Goal: Information Seeking & Learning: Learn about a topic

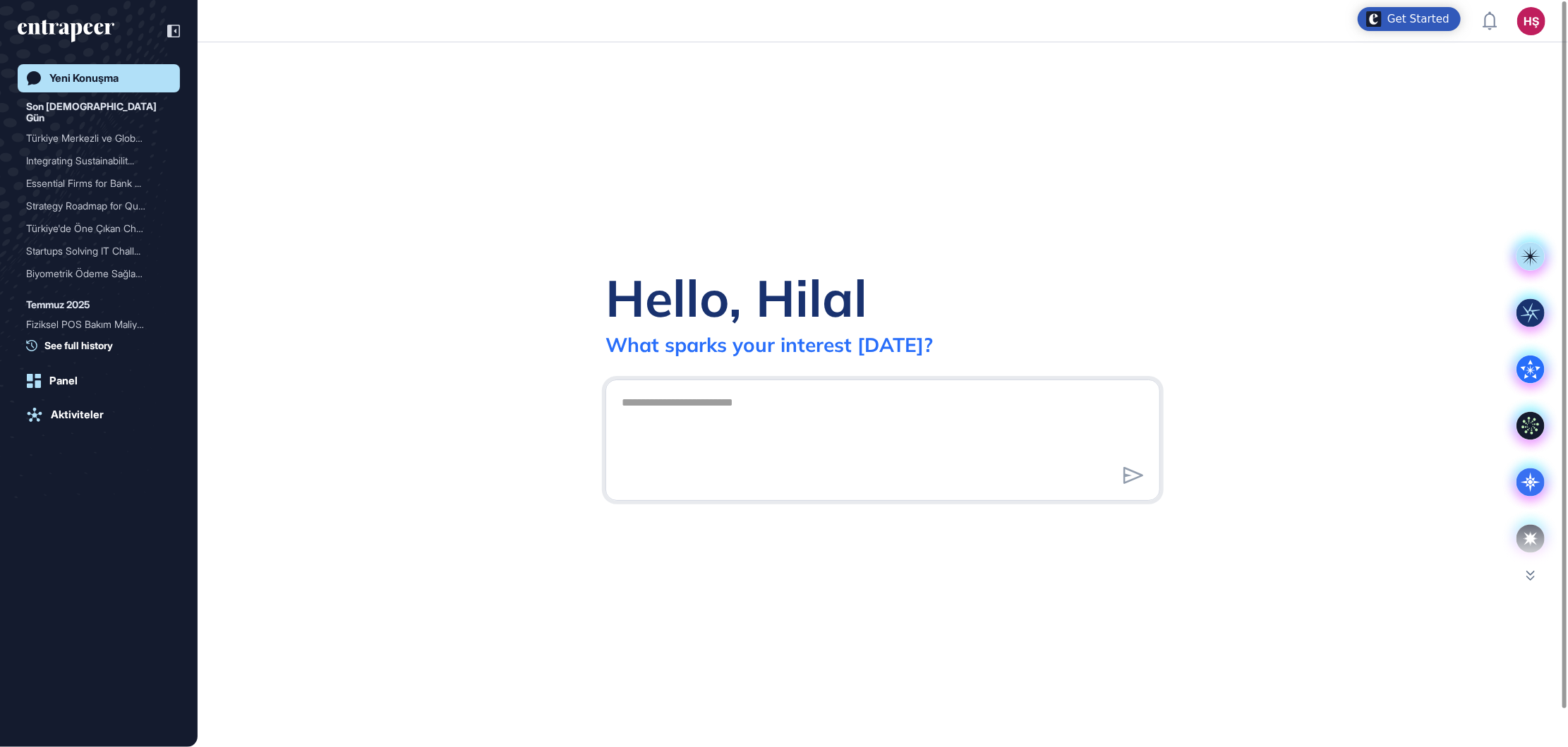
scroll to position [1, 1]
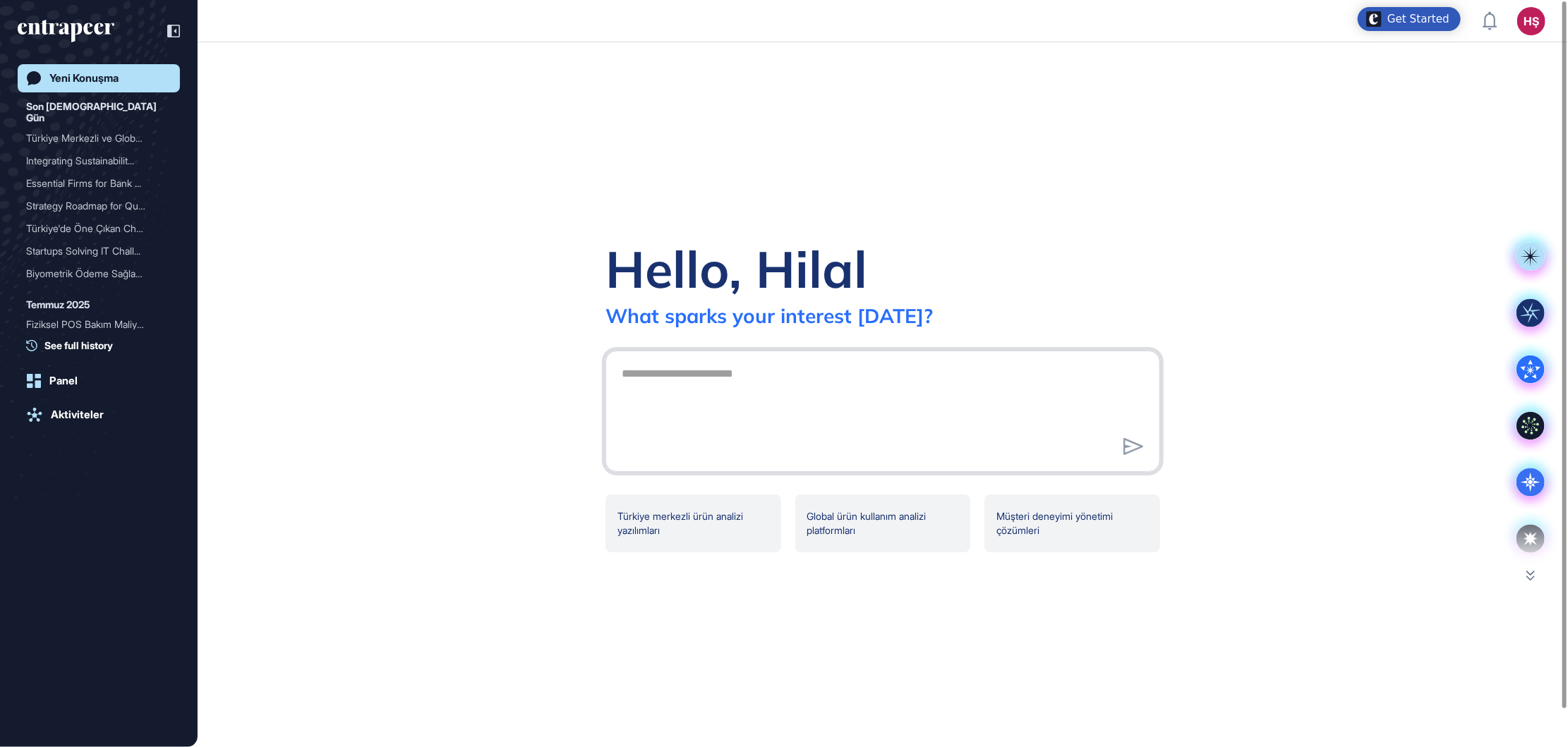
click at [739, 416] on textarea at bounding box center [883, 409] width 539 height 98
type textarea "*"
click at [708, 384] on textarea at bounding box center [883, 409] width 539 height 98
click at [674, 379] on textarea at bounding box center [883, 409] width 539 height 98
click at [826, 410] on textarea at bounding box center [883, 409] width 539 height 98
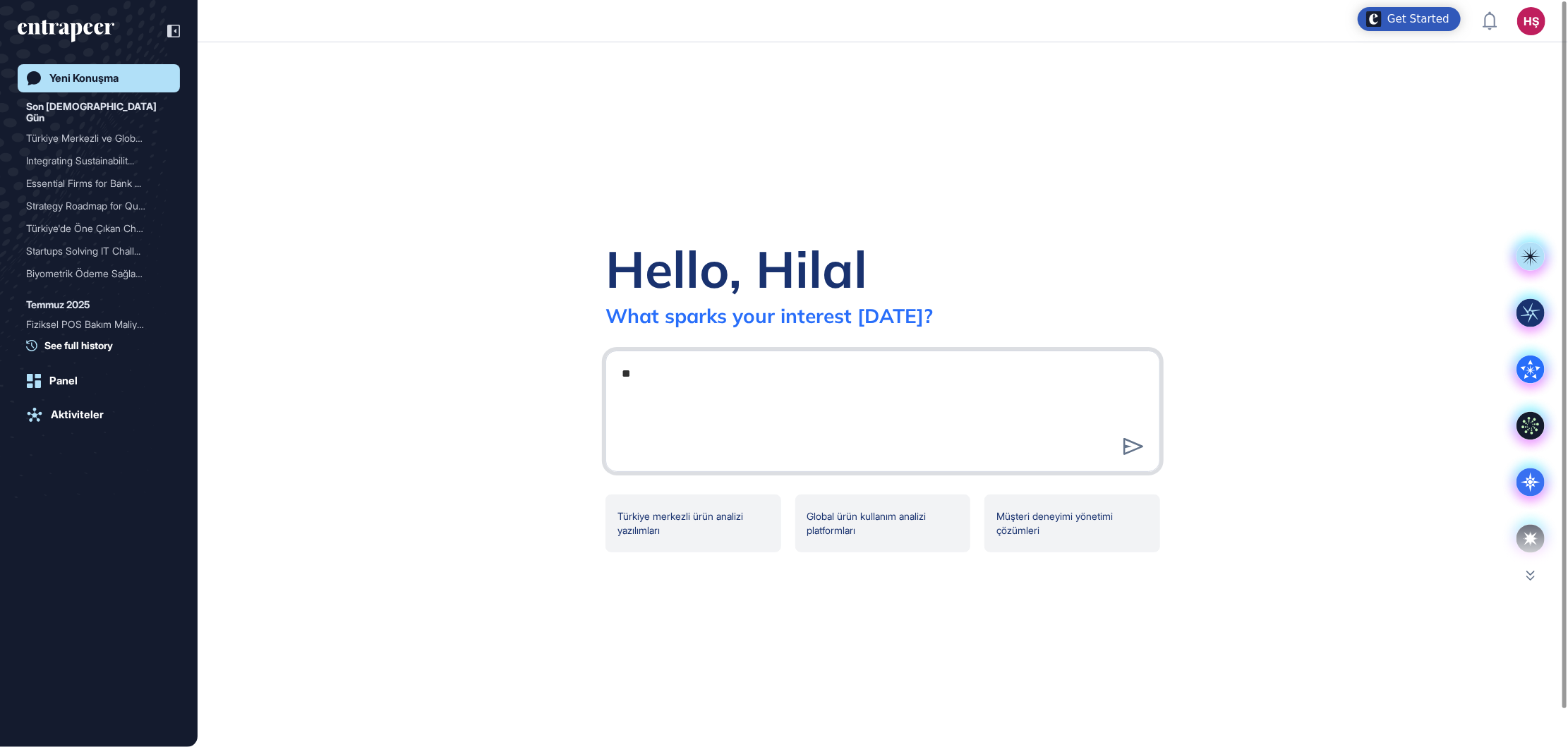
type textarea "*"
click at [771, 339] on div "**********" at bounding box center [883, 394] width 600 height 316
click at [776, 371] on textarea "**********" at bounding box center [883, 409] width 539 height 98
type textarea "**********"
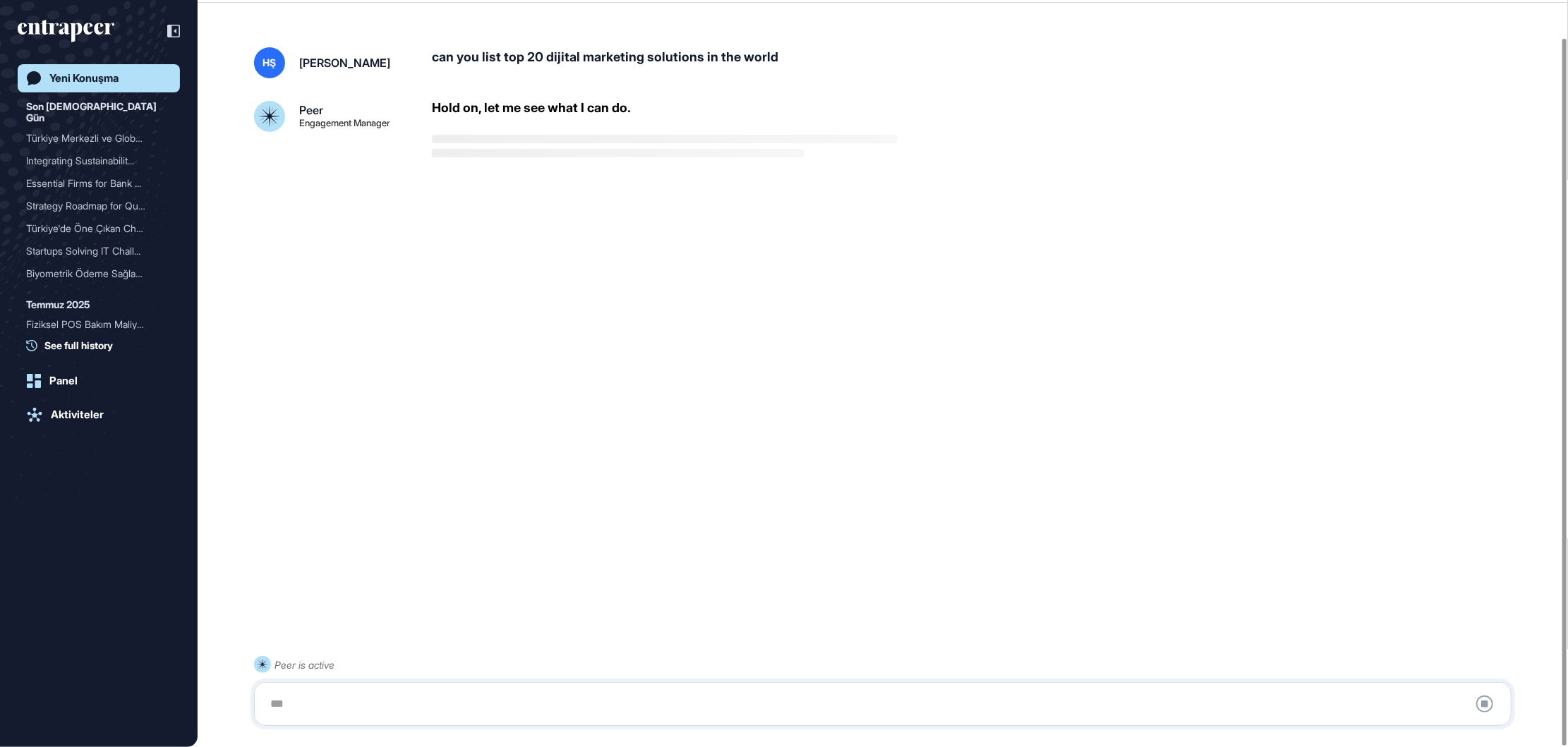
scroll to position [40, 0]
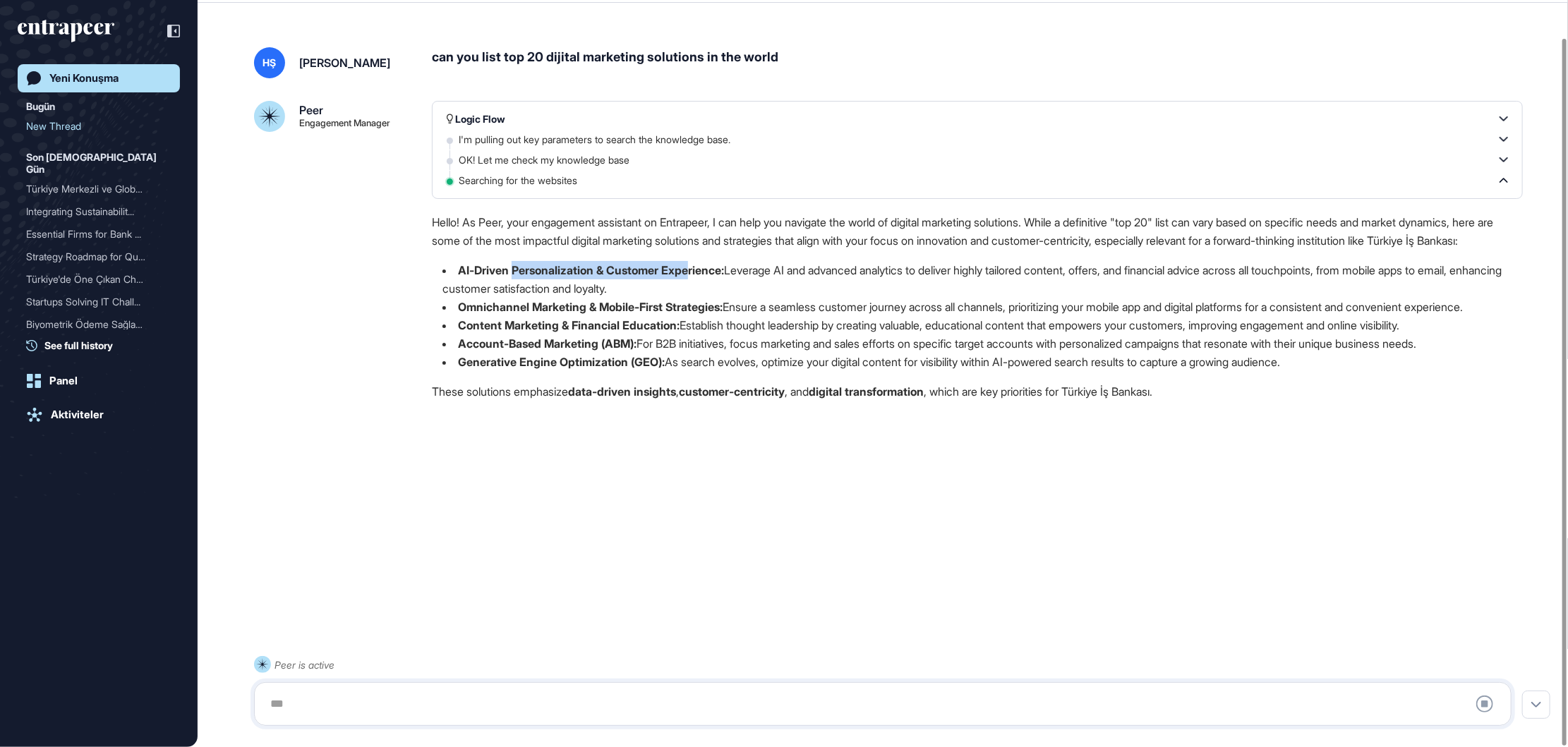
drag, startPoint x: 516, startPoint y: 285, endPoint x: 692, endPoint y: 282, distance: 176.0
click at [692, 277] on strong "AI-Driven Personalization & Customer Experience:" at bounding box center [590, 269] width 266 height 14
drag, startPoint x: 467, startPoint y: 322, endPoint x: 655, endPoint y: 321, distance: 188.0
click at [655, 314] on strong "Omnichannel Marketing & Mobile-First Strategies:" at bounding box center [590, 306] width 264 height 14
drag, startPoint x: 655, startPoint y: 321, endPoint x: 667, endPoint y: 353, distance: 34.2
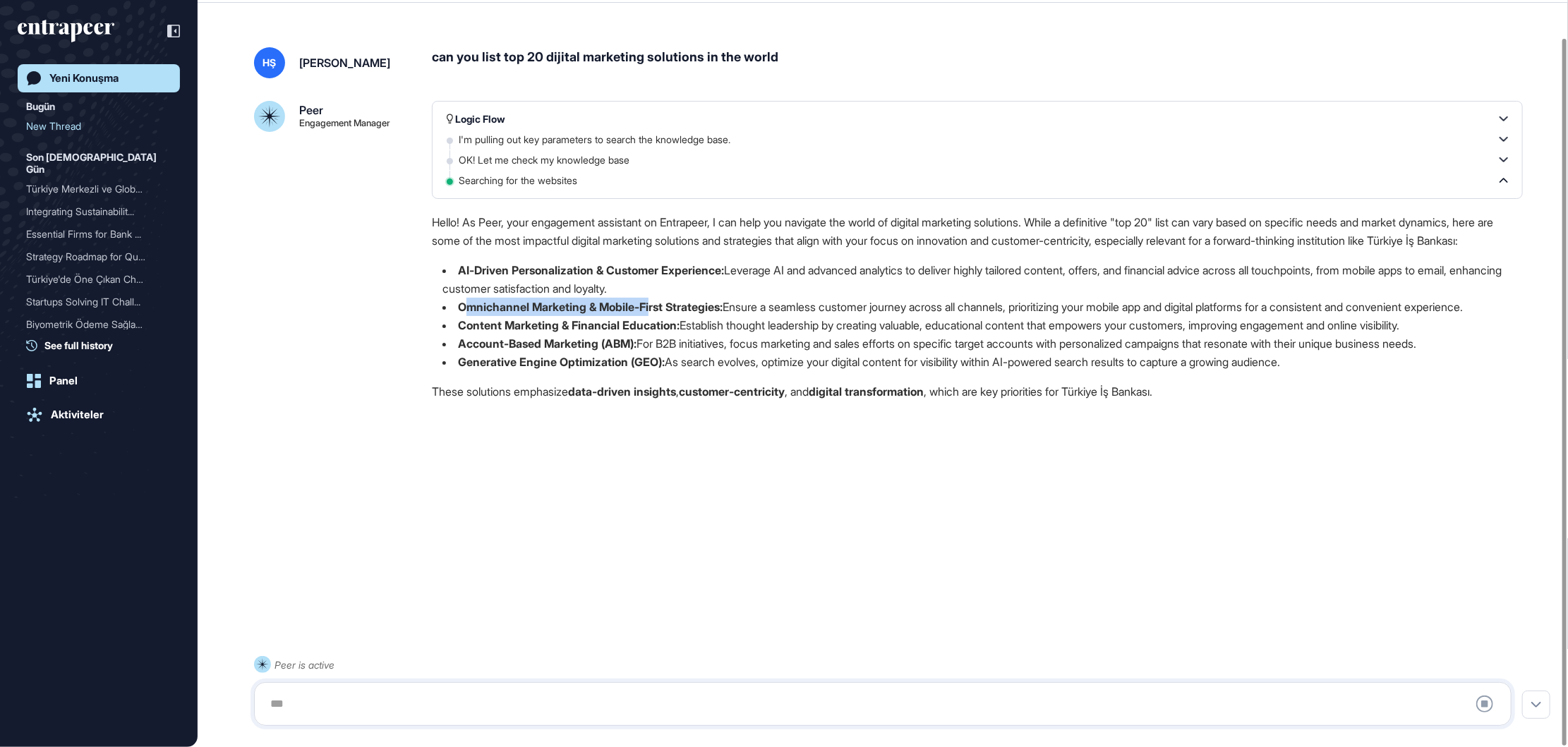
click at [667, 353] on ul "AI-Driven Personalization & Customer Experience: Leverage AI and advanced analy…" at bounding box center [977, 316] width 1091 height 110
drag, startPoint x: 667, startPoint y: 353, endPoint x: 868, endPoint y: 402, distance: 206.9
click at [868, 371] on li "Generative Engine Optimization (GEO): As search evolves, optimize your digital …" at bounding box center [977, 361] width 1091 height 18
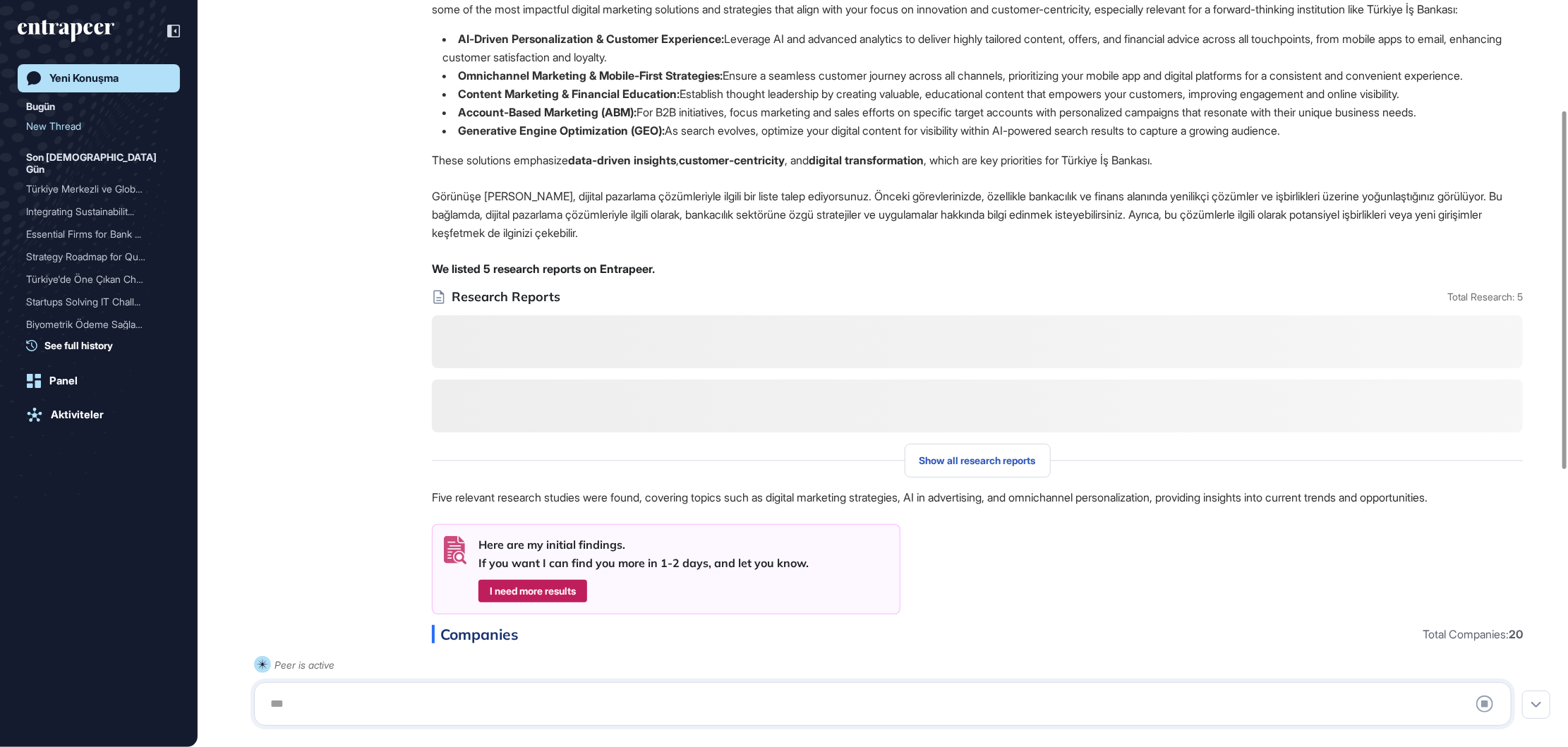
scroll to position [149, 0]
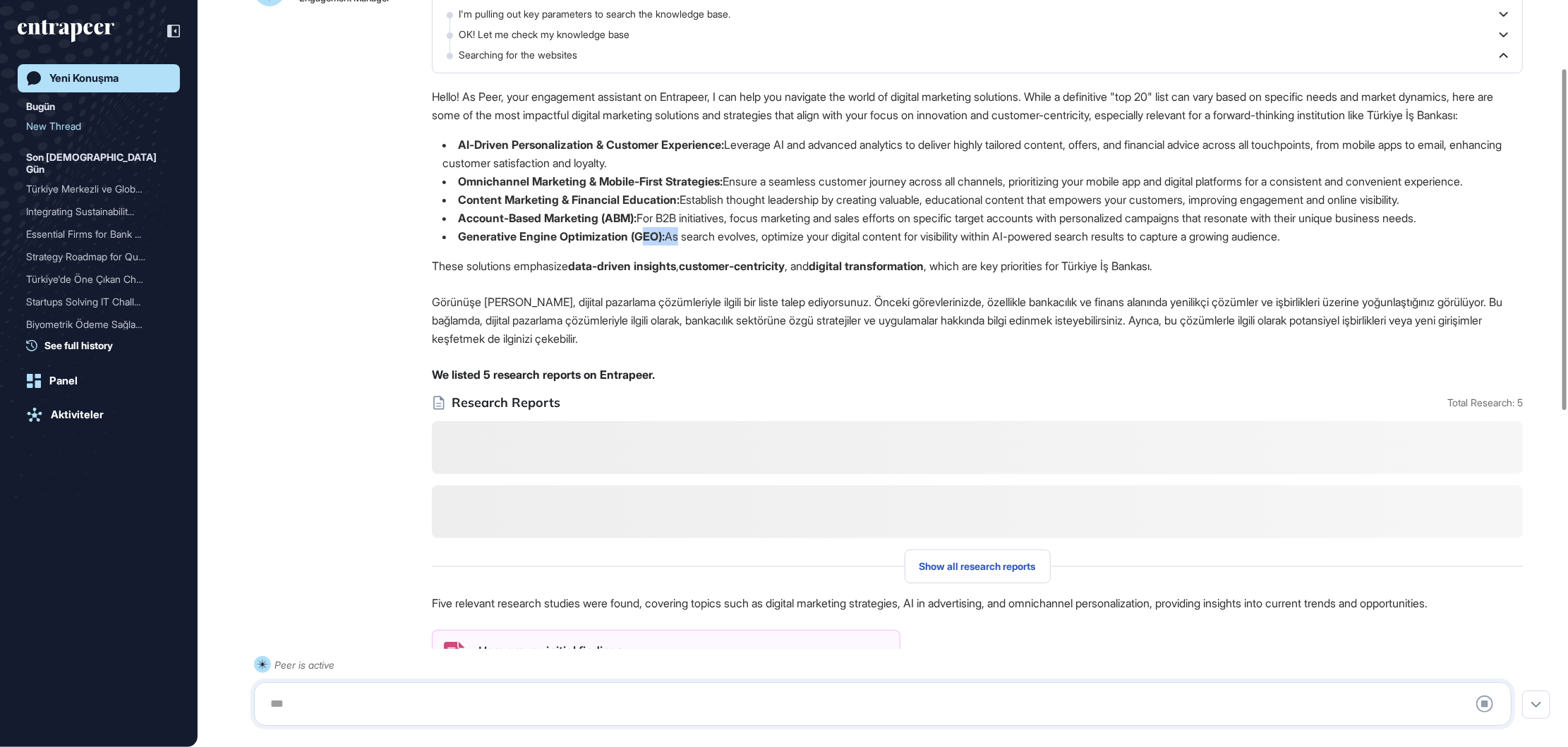
drag, startPoint x: 646, startPoint y: 276, endPoint x: 683, endPoint y: 278, distance: 37.1
click at [683, 245] on li "Generative Engine Optimization (GEO): As search evolves, optimize your digital …" at bounding box center [977, 236] width 1091 height 18
drag, startPoint x: 683, startPoint y: 278, endPoint x: 730, endPoint y: 277, distance: 47.0
click at [729, 245] on li "Generative Engine Optimization (GEO): As search evolves, optimize your digital …" at bounding box center [977, 236] width 1091 height 18
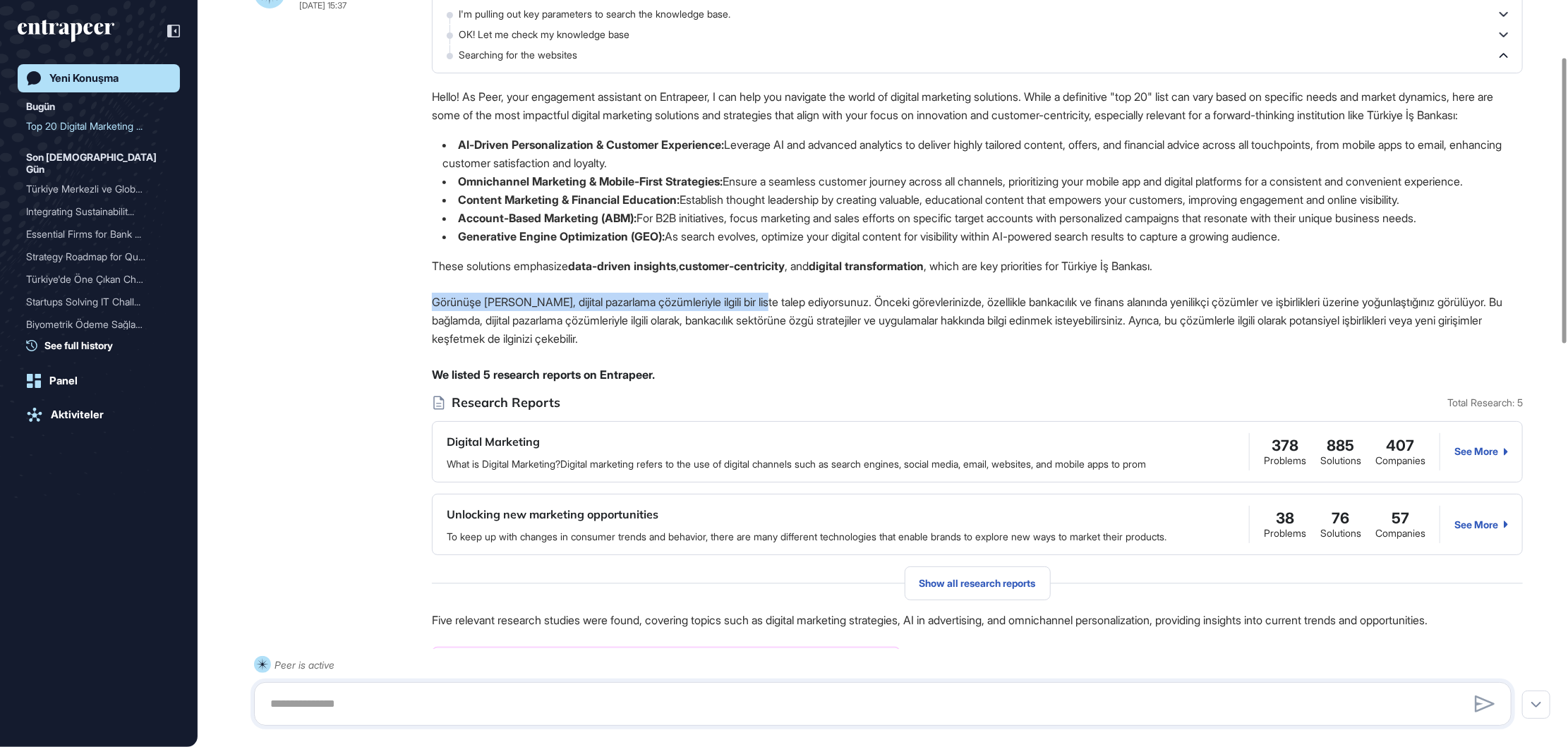
drag, startPoint x: 512, startPoint y: 334, endPoint x: 770, endPoint y: 337, distance: 258.0
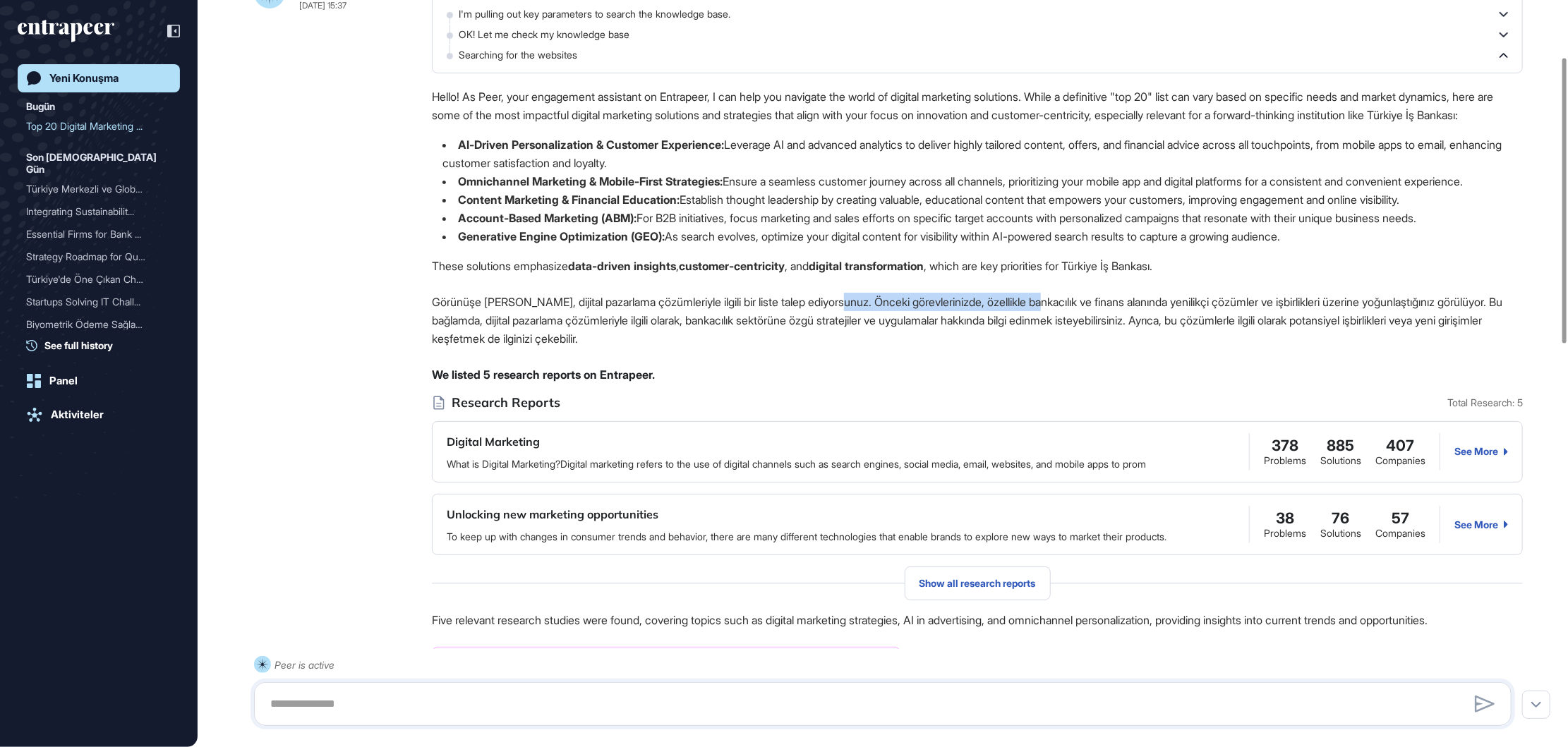
drag, startPoint x: 770, startPoint y: 337, endPoint x: 1064, endPoint y: 340, distance: 294.0
click at [1064, 340] on p "Görünüşe [PERSON_NAME], dijital pazarlama çözümleriyle ilgili bir liste talep e…" at bounding box center [977, 320] width 1091 height 55
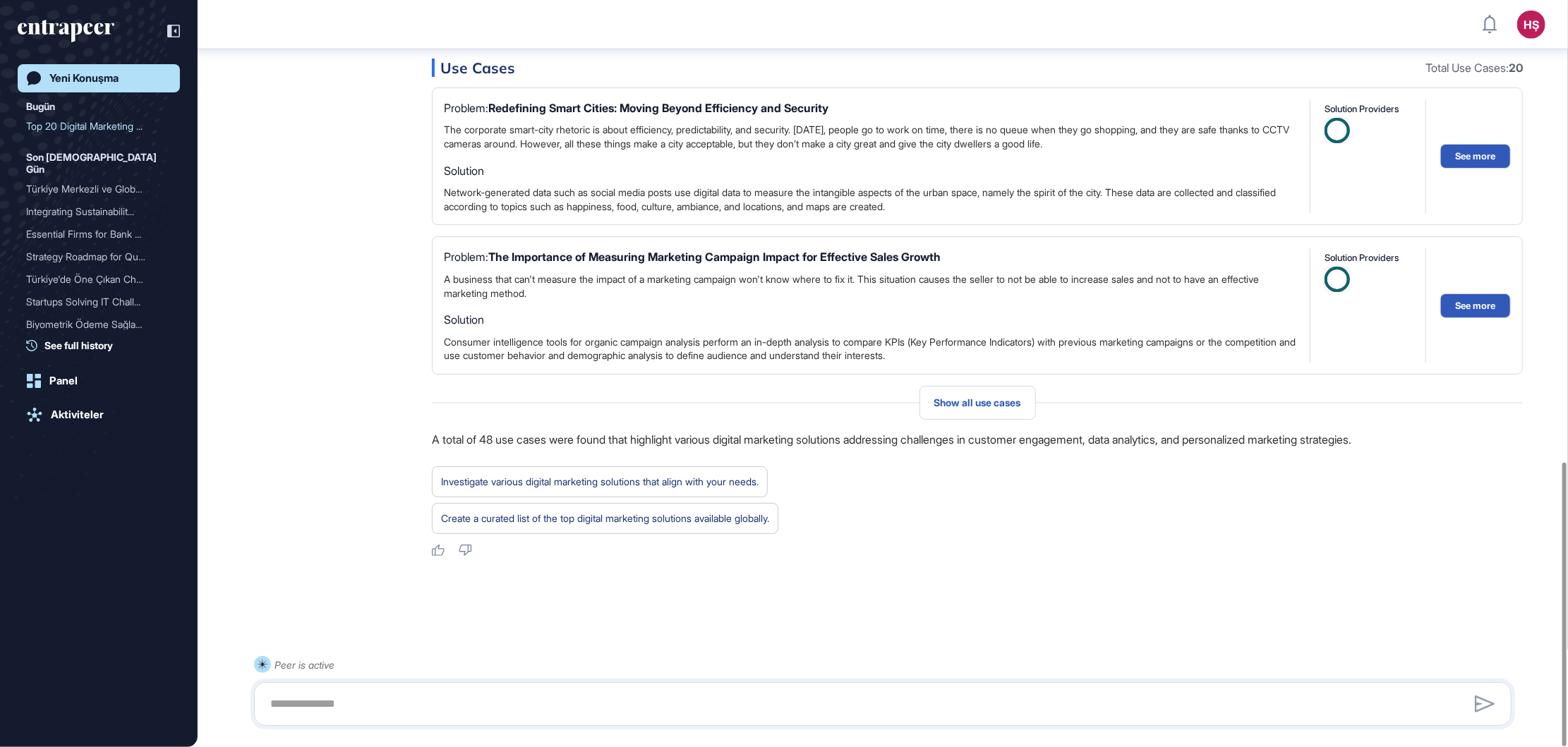
scroll to position [1213, 0]
click at [634, 699] on textarea at bounding box center [882, 704] width 1242 height 28
type textarea "**********"
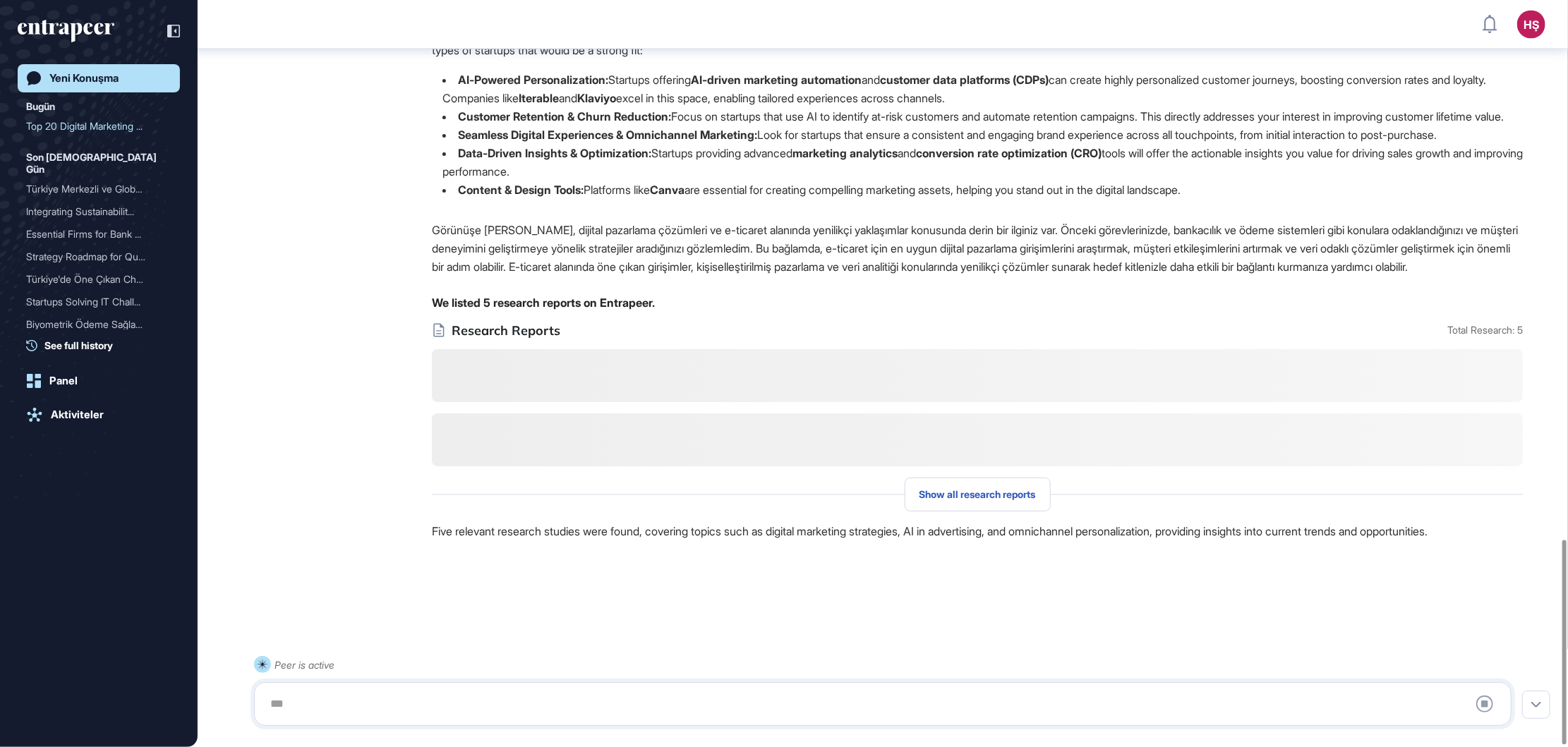
scroll to position [1763, 0]
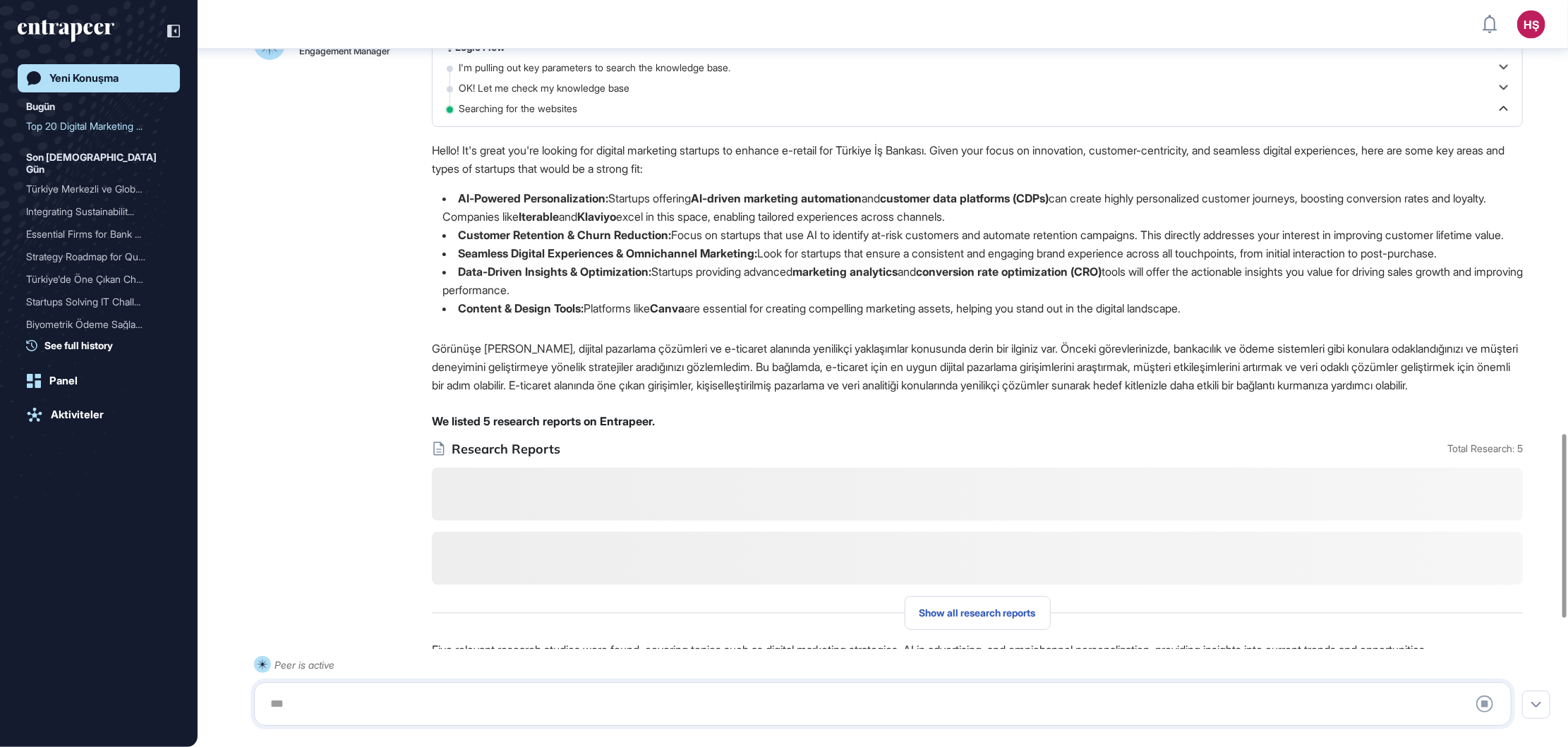
drag, startPoint x: 1144, startPoint y: 401, endPoint x: 614, endPoint y: 288, distance: 541.9
drag, startPoint x: 614, startPoint y: 288, endPoint x: 695, endPoint y: 295, distance: 81.3
click at [695, 244] on li "Customer Retention & Churn Reduction: Focus on startups that use AI to identify…" at bounding box center [977, 235] width 1091 height 18
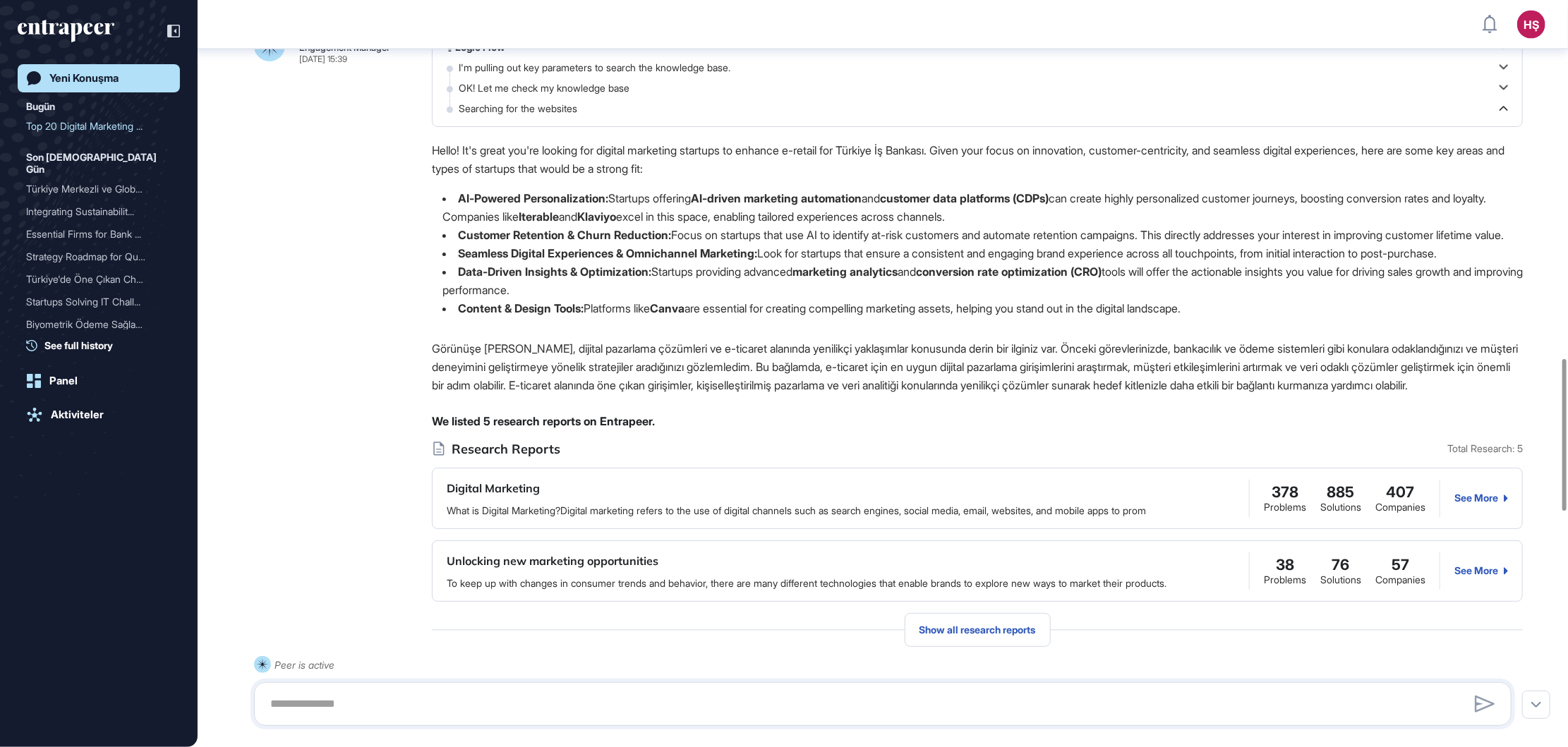
drag, startPoint x: 983, startPoint y: 329, endPoint x: 1079, endPoint y: 329, distance: 96.0
click at [1079, 262] on li "Seamless Digital Experiences & Omnichannel Marketing: Look for startups that en…" at bounding box center [977, 253] width 1091 height 18
drag, startPoint x: 1102, startPoint y: 333, endPoint x: 1249, endPoint y: 329, distance: 147.1
click at [1249, 262] on li "Seamless Digital Experiences & Omnichannel Marketing: Look for startups that en…" at bounding box center [977, 253] width 1091 height 18
drag, startPoint x: 1249, startPoint y: 329, endPoint x: 1304, endPoint y: 331, distance: 55.0
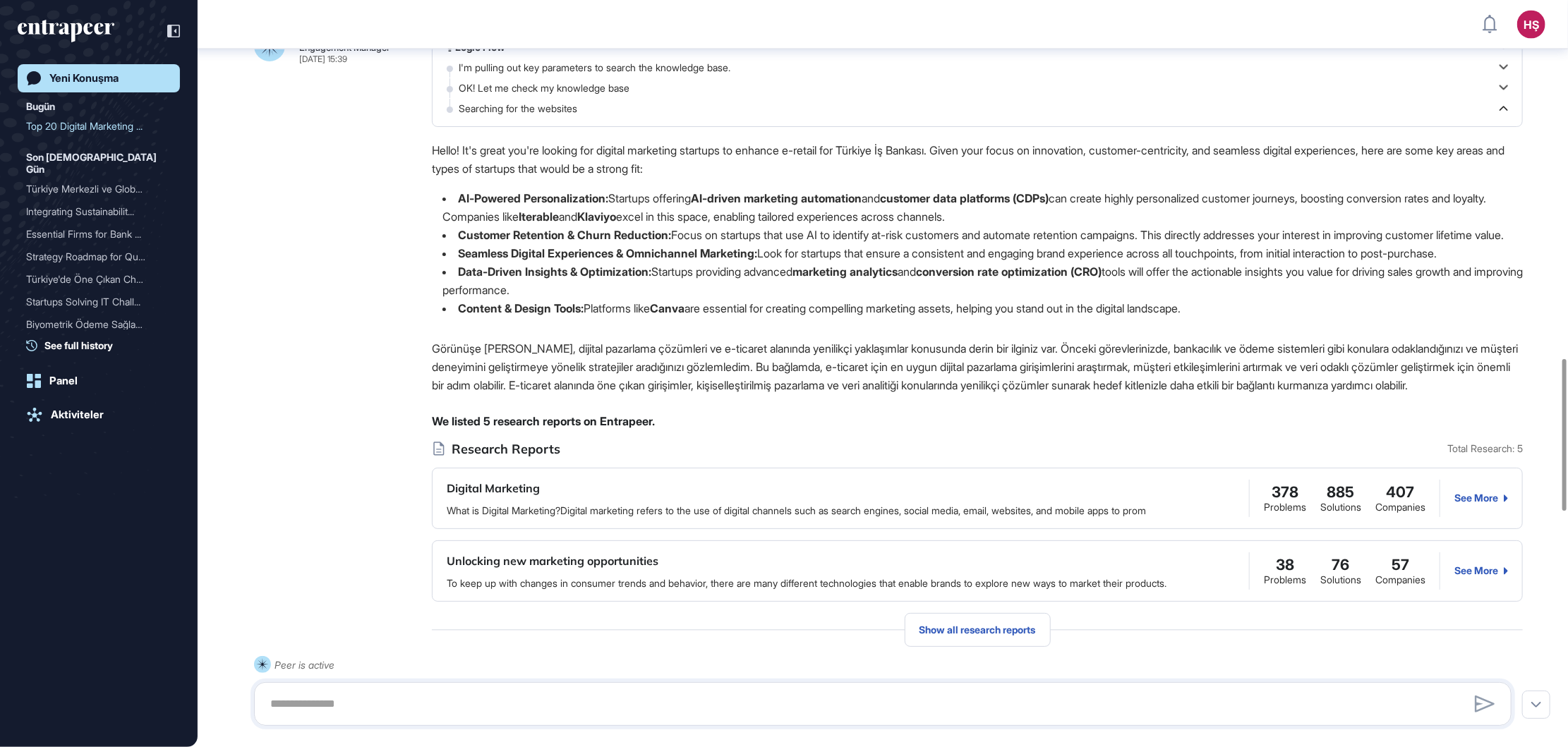
click at [1302, 262] on li "Seamless Digital Experiences & Omnichannel Marketing: Look for startups that en…" at bounding box center [977, 253] width 1091 height 18
drag, startPoint x: 661, startPoint y: 381, endPoint x: 706, endPoint y: 378, distance: 45.1
click at [706, 317] on li "Content & Design Tools: Platforms like Canva are essential for creating compell…" at bounding box center [977, 308] width 1091 height 18
drag, startPoint x: 706, startPoint y: 378, endPoint x: 882, endPoint y: 386, distance: 176.2
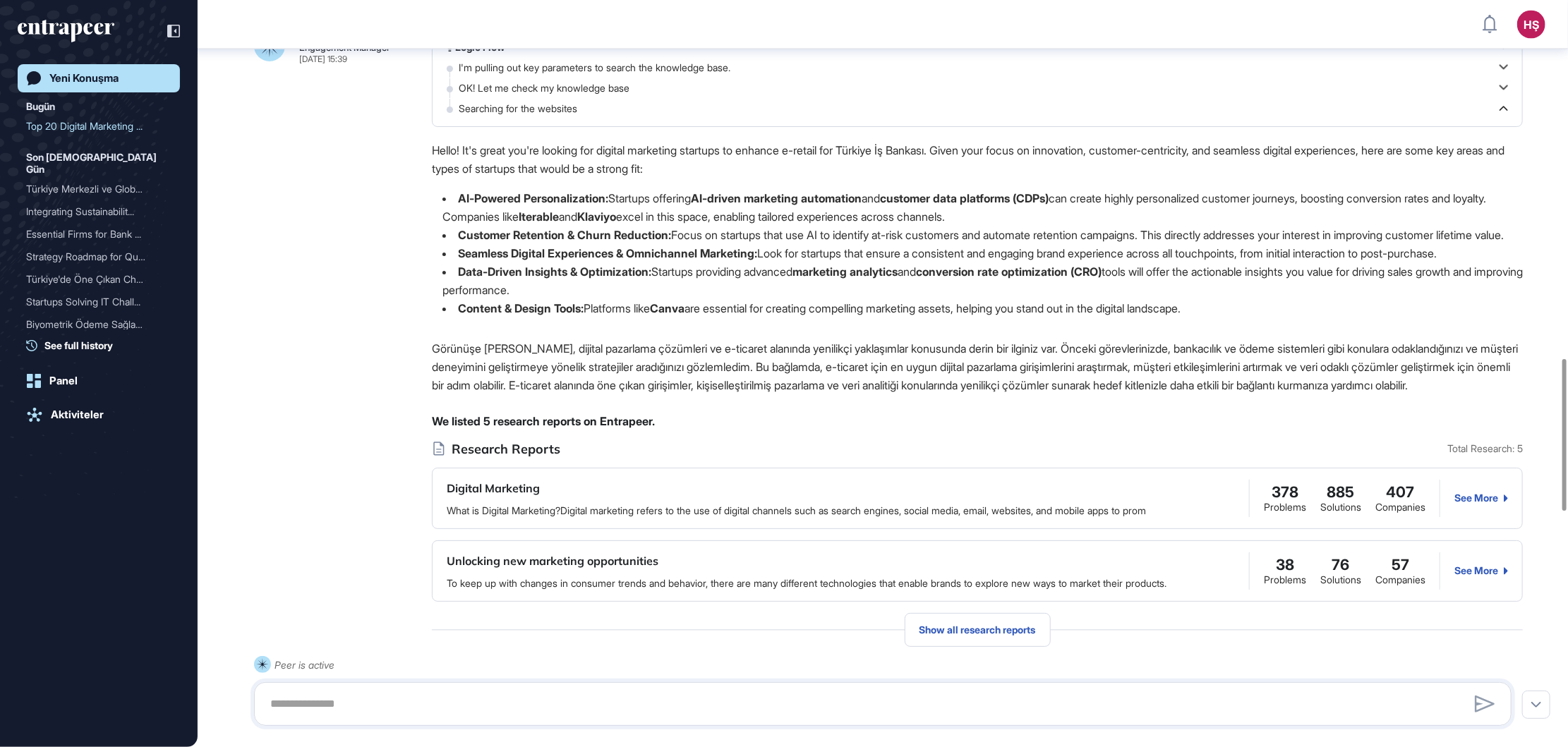
click at [882, 317] on li "Content & Design Tools: Platforms like Canva are essential for creating compell…" at bounding box center [977, 308] width 1091 height 18
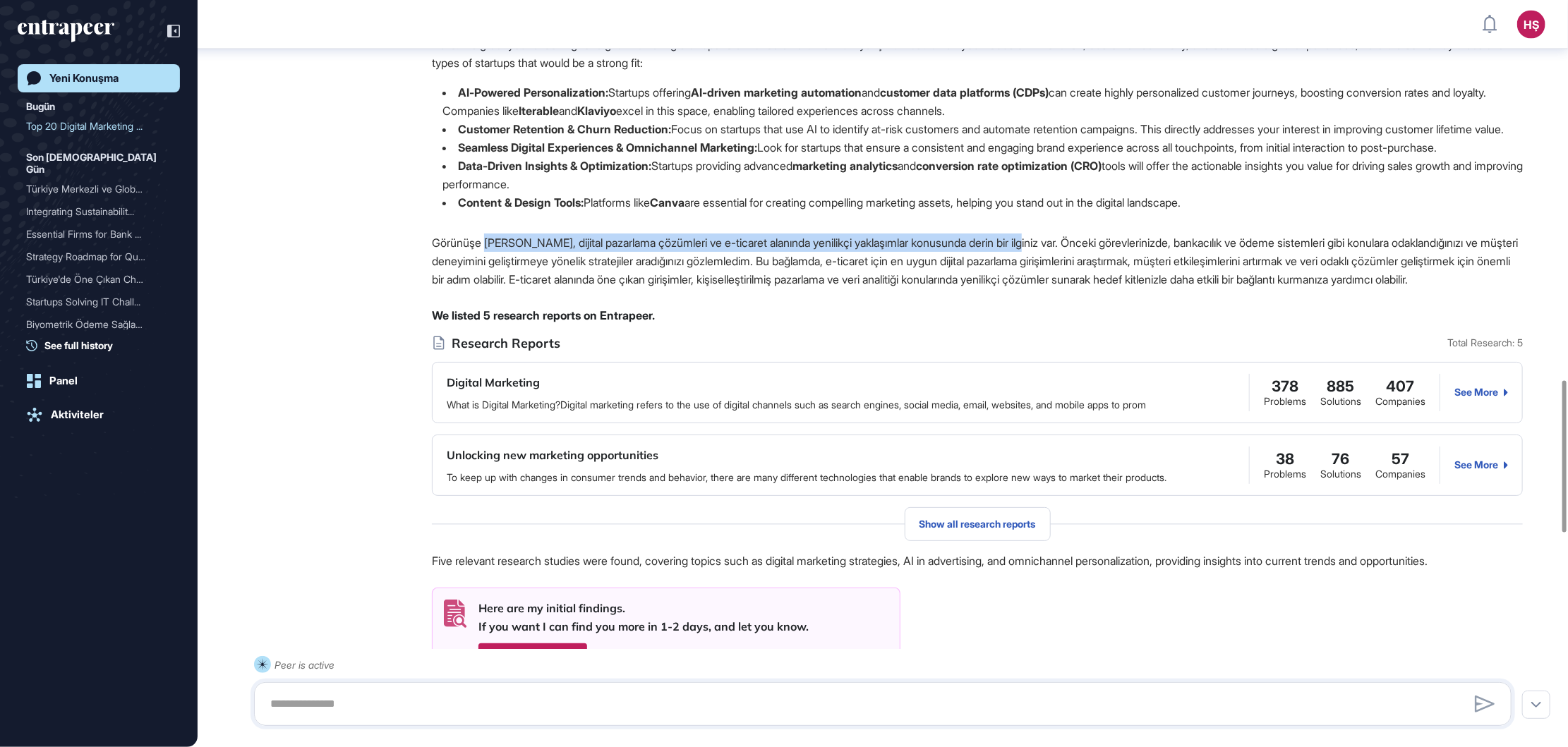
drag, startPoint x: 488, startPoint y: 322, endPoint x: 1041, endPoint y: 321, distance: 553.0
click at [1041, 288] on p "Görünüşe [PERSON_NAME], dijital pazarlama çözümleri ve e-ticaret alanında yenil…" at bounding box center [977, 261] width 1091 height 55
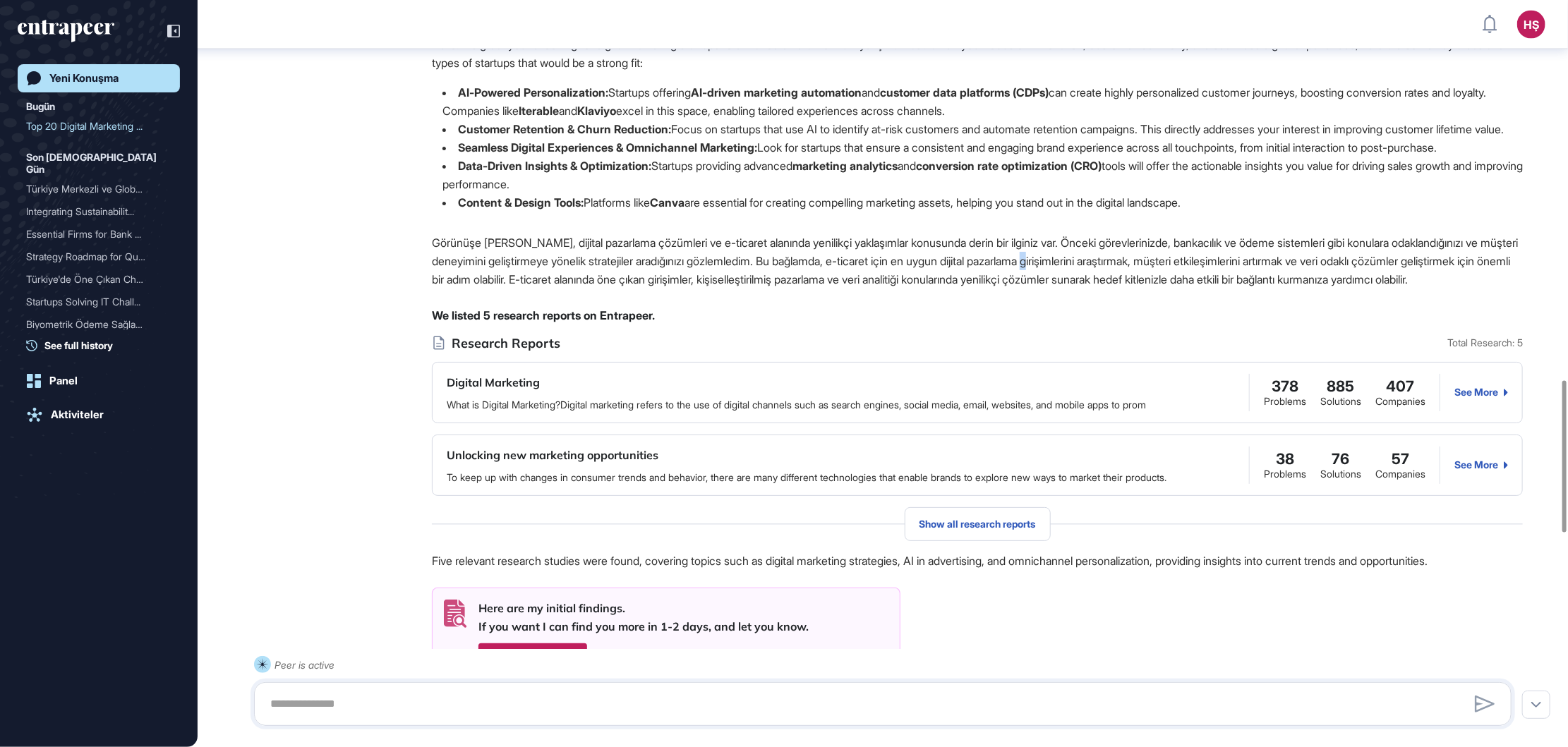
drag, startPoint x: 1041, startPoint y: 321, endPoint x: 1165, endPoint y: 347, distance: 126.7
click at [1162, 288] on p "Görünüşe [PERSON_NAME], dijital pazarlama çözümleri ve e-ticaret alanında yenil…" at bounding box center [977, 261] width 1091 height 55
click at [818, 288] on p "Görünüşe [PERSON_NAME], dijital pazarlama çözümleri ve e-ticaret alanında yenil…" at bounding box center [977, 261] width 1091 height 55
drag, startPoint x: 821, startPoint y: 343, endPoint x: 1078, endPoint y: 334, distance: 257.2
click at [1078, 288] on p "Görünüşe [PERSON_NAME], dijital pazarlama çözümleri ve e-ticaret alanında yenil…" at bounding box center [977, 261] width 1091 height 55
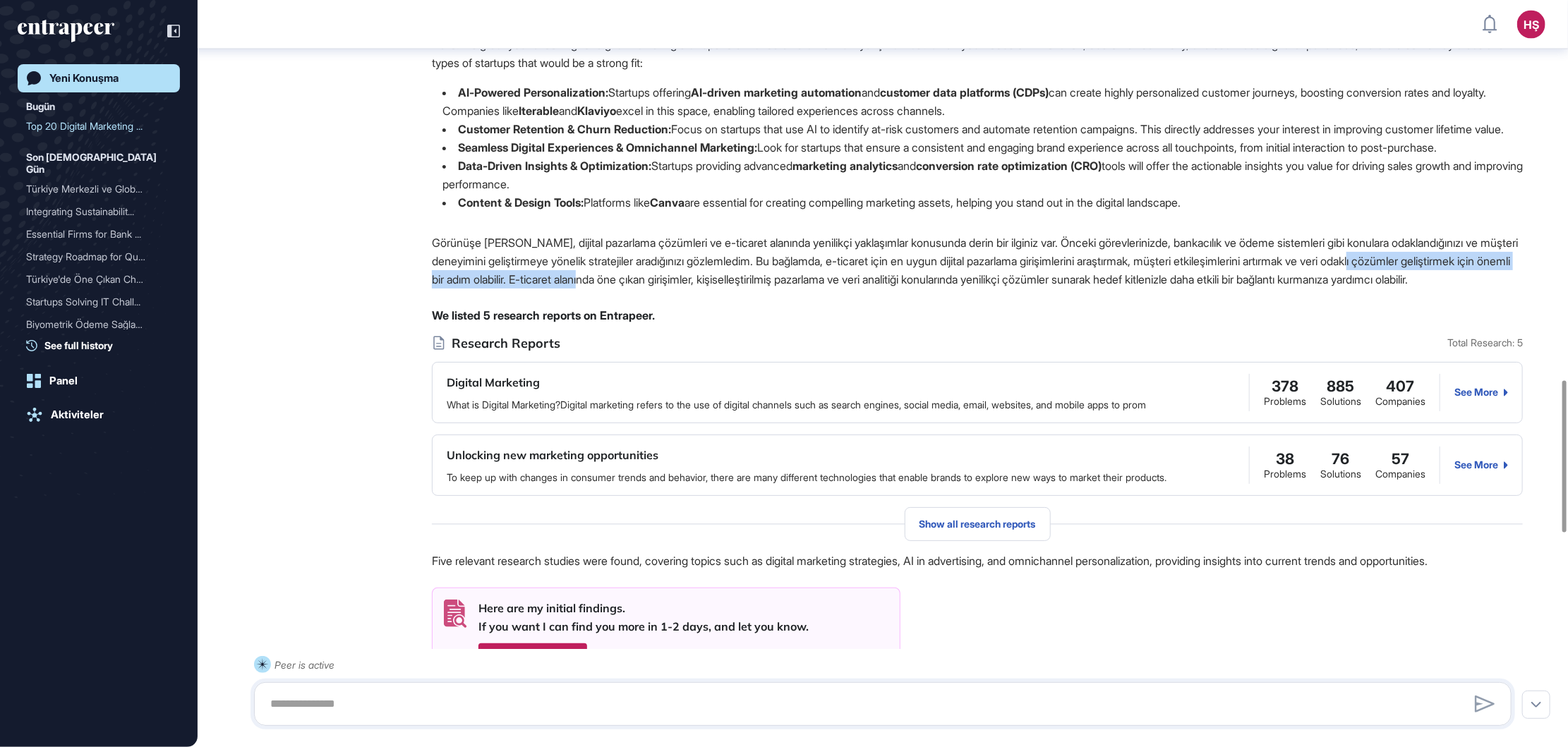
drag, startPoint x: 479, startPoint y: 347, endPoint x: 813, endPoint y: 358, distance: 334.2
click at [813, 288] on p "Görünüşe [PERSON_NAME], dijital pazarlama çözümleri ve e-ticaret alanında yenil…" at bounding box center [977, 261] width 1091 height 55
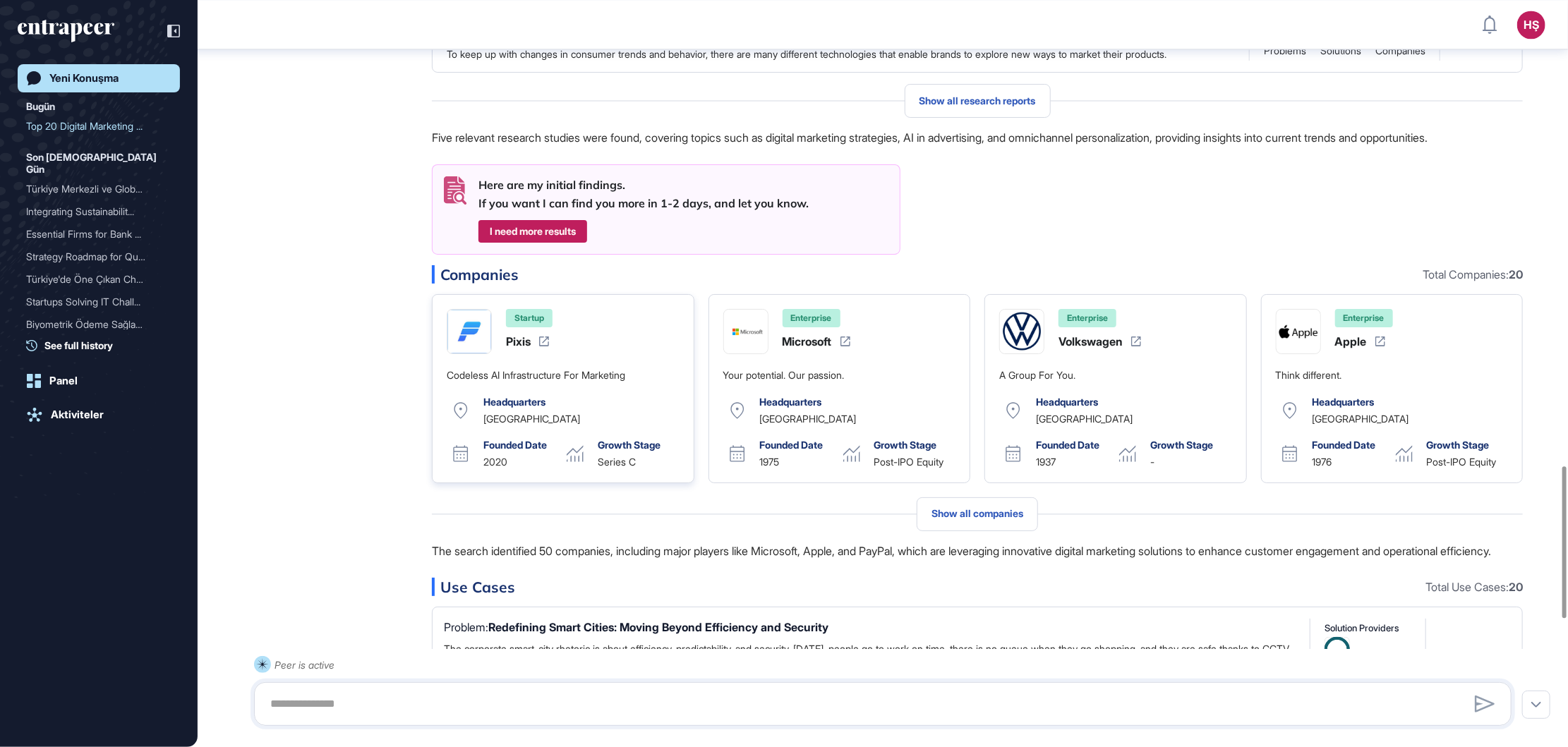
scroll to position [2397, 0]
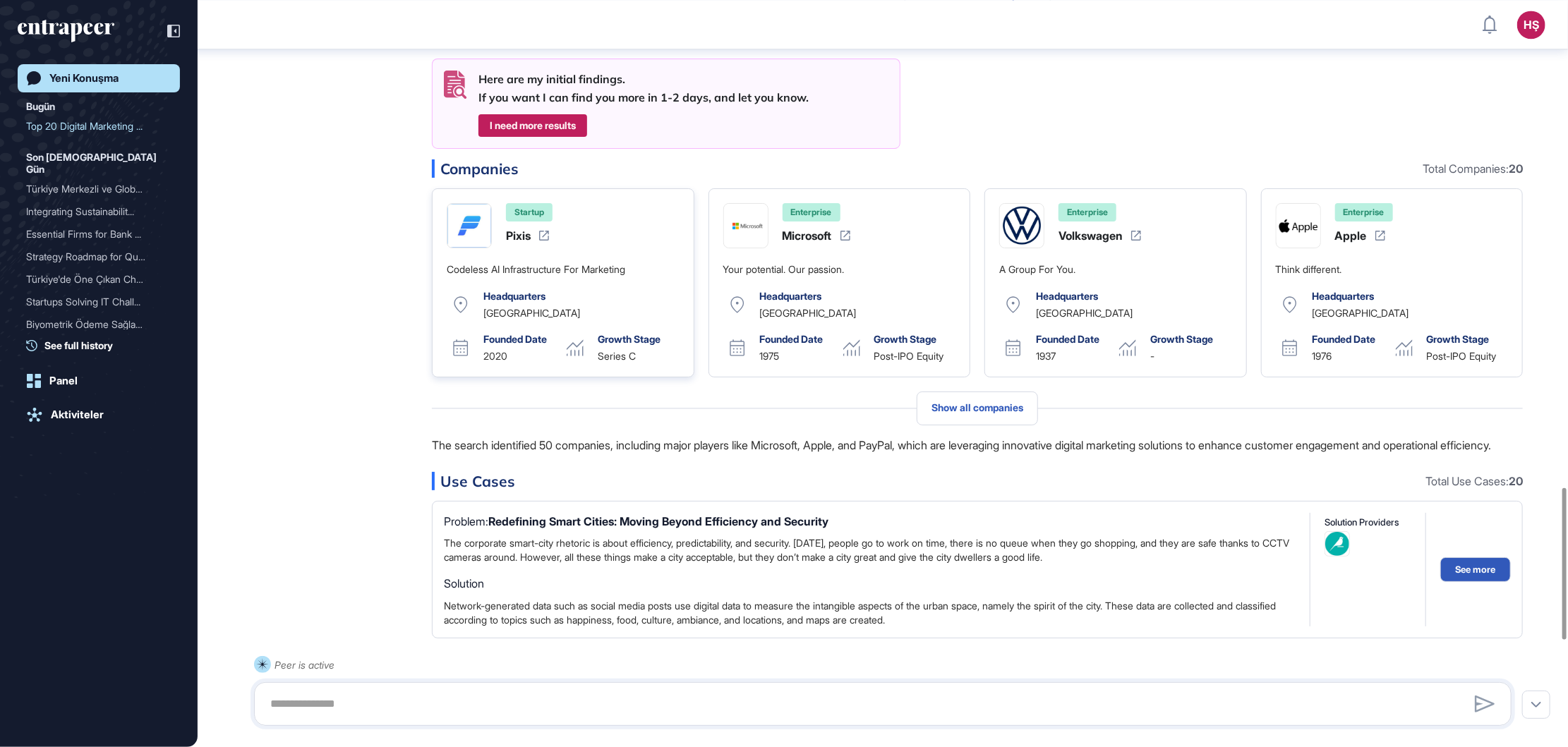
click at [541, 240] on icon at bounding box center [544, 236] width 10 height 10
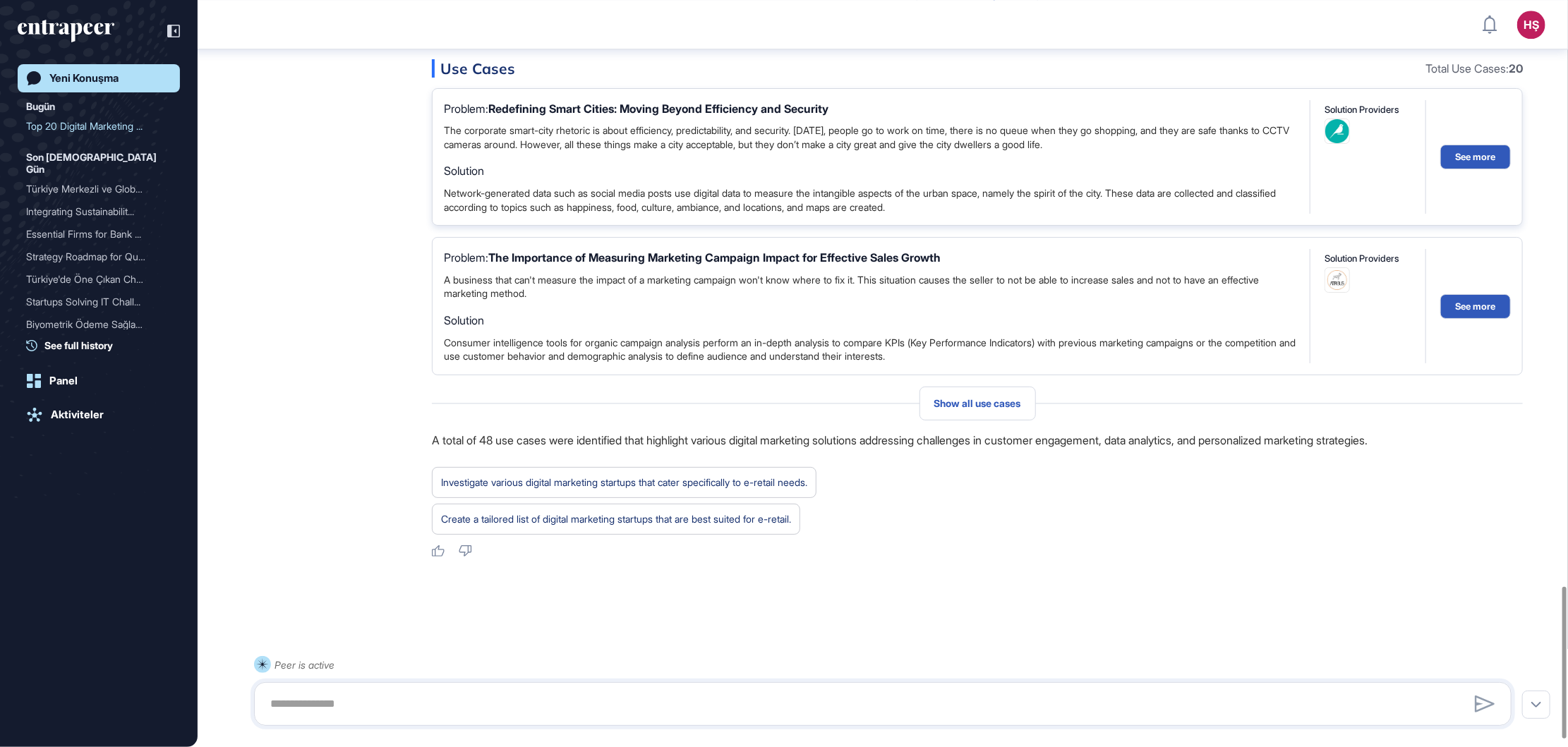
scroll to position [2817, 0]
click at [479, 77] on div "Use Cases Total Use Cases: 20" at bounding box center [977, 68] width 1091 height 18
click at [1514, 75] on b "20" at bounding box center [1515, 68] width 14 height 14
click at [981, 409] on span "Show all use cases" at bounding box center [978, 404] width 87 height 12
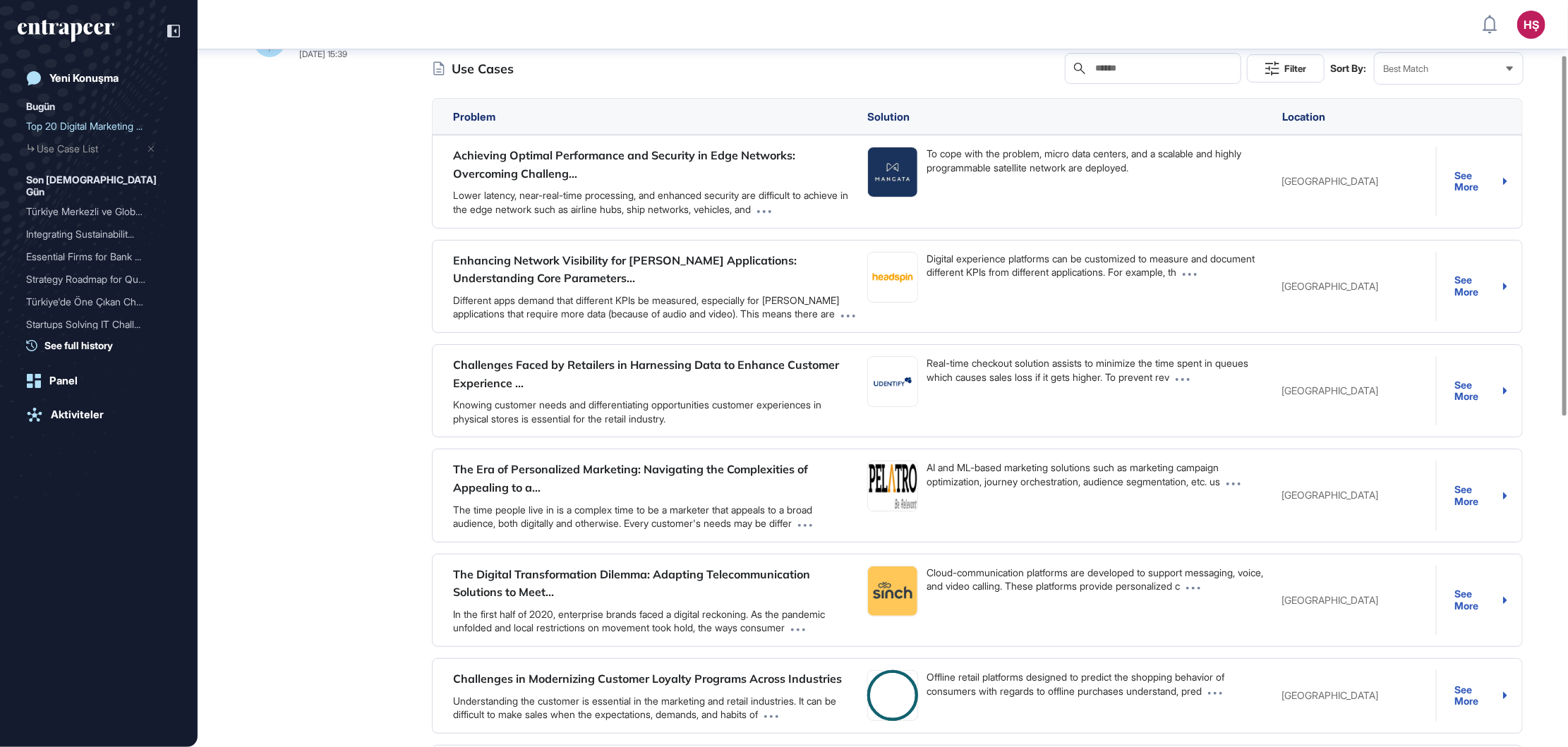
scroll to position [114, 0]
